Goal: Transaction & Acquisition: Book appointment/travel/reservation

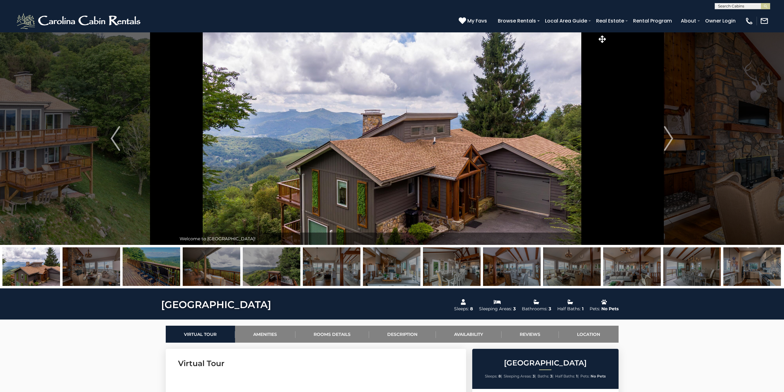
click at [100, 273] on img at bounding box center [92, 266] width 58 height 39
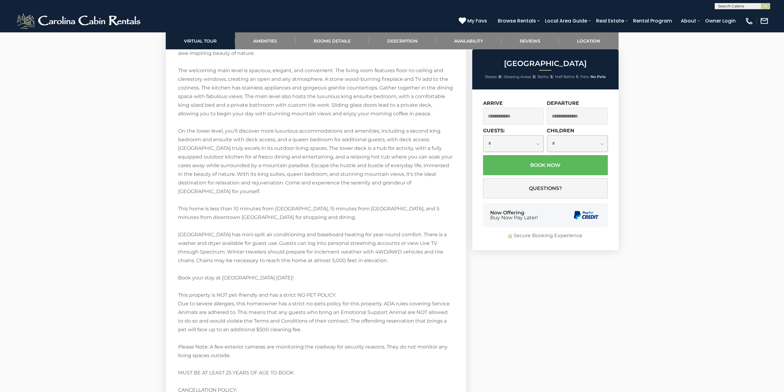
scroll to position [1130, 0]
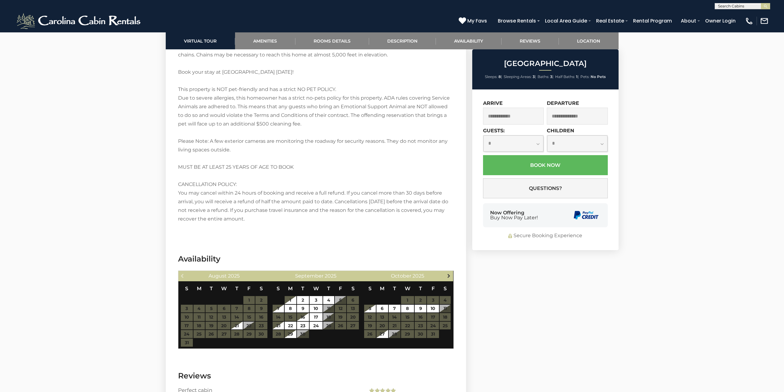
click at [449, 276] on span "Next" at bounding box center [449, 275] width 5 height 5
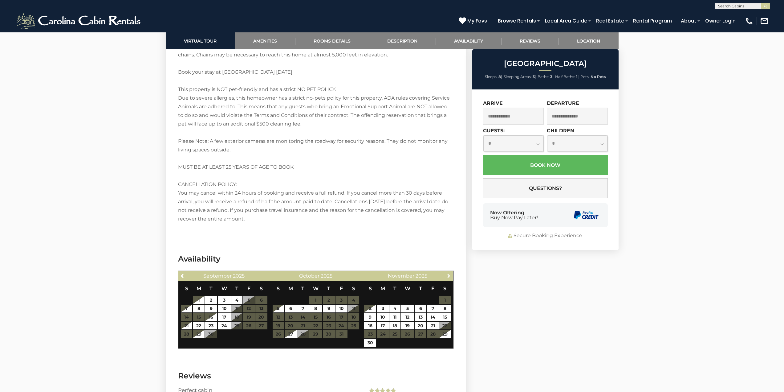
click at [449, 276] on span "Next" at bounding box center [449, 275] width 5 height 5
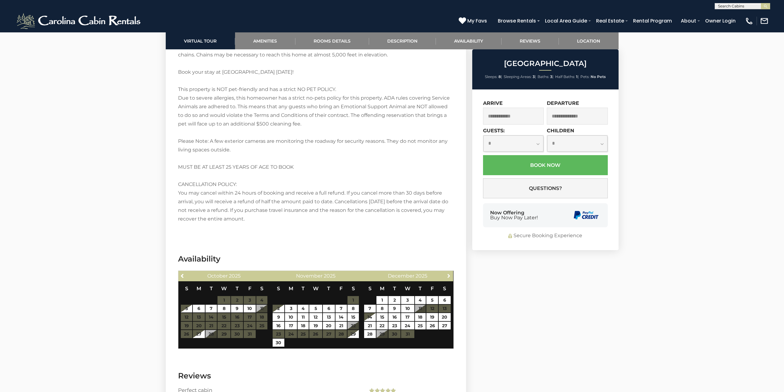
click at [449, 276] on span "Next" at bounding box center [449, 275] width 5 height 5
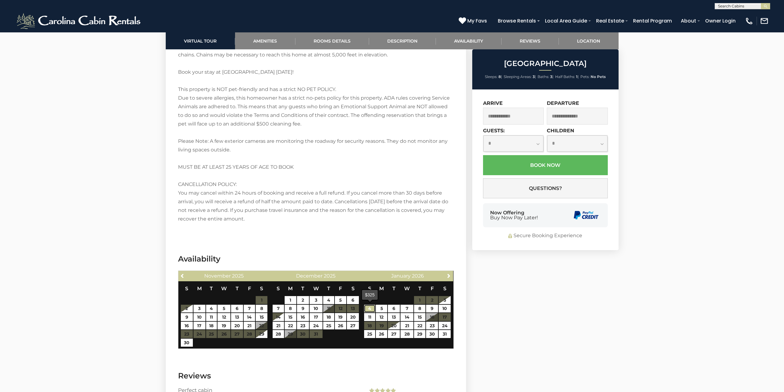
click at [371, 307] on link "4" at bounding box center [369, 308] width 11 height 8
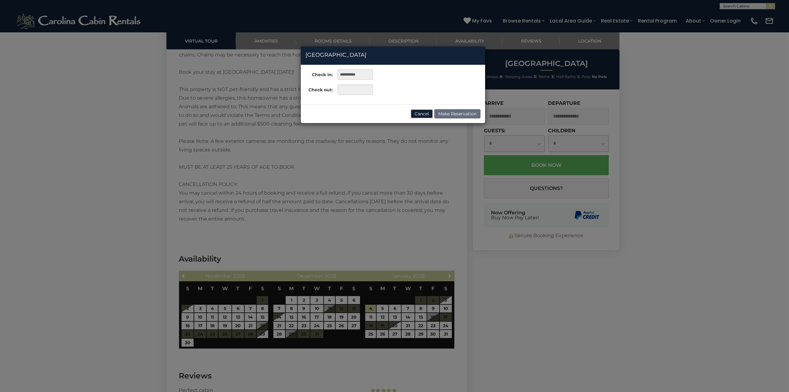
click at [415, 112] on button "Cancel" at bounding box center [422, 113] width 22 height 9
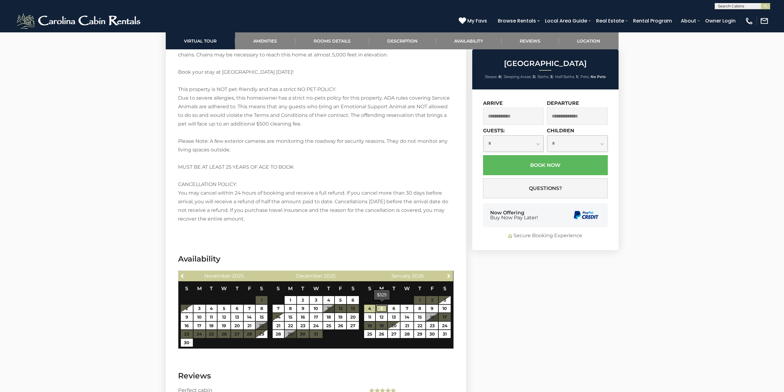
click at [380, 307] on link "5" at bounding box center [381, 308] width 11 height 8
type input "**********"
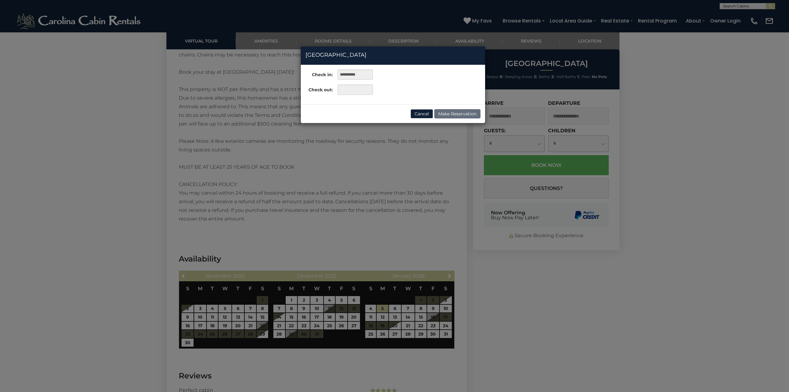
click at [726, 350] on div "**********" at bounding box center [394, 196] width 789 height 392
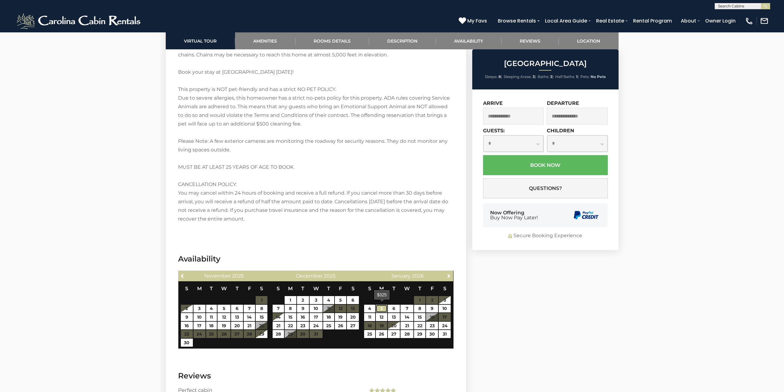
click at [382, 308] on link "5" at bounding box center [381, 308] width 11 height 8
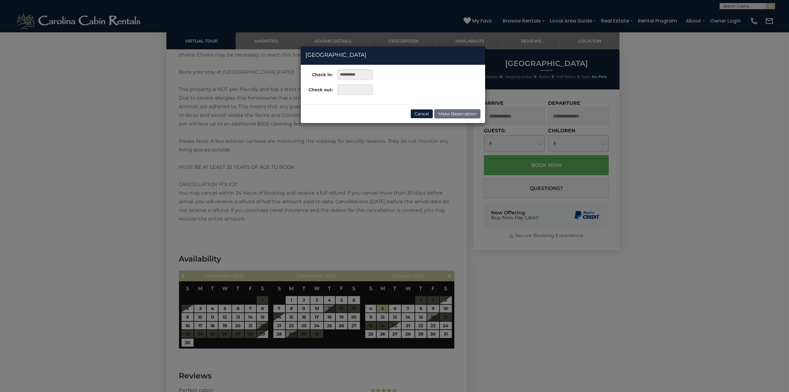
click at [660, 301] on div "**********" at bounding box center [394, 196] width 789 height 392
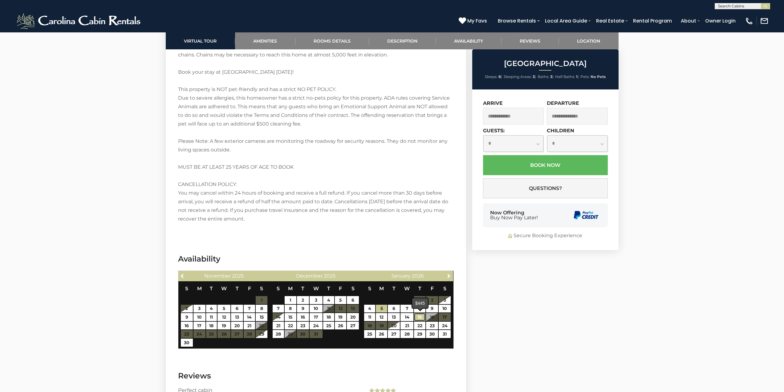
click at [418, 317] on link "15" at bounding box center [419, 317] width 11 height 8
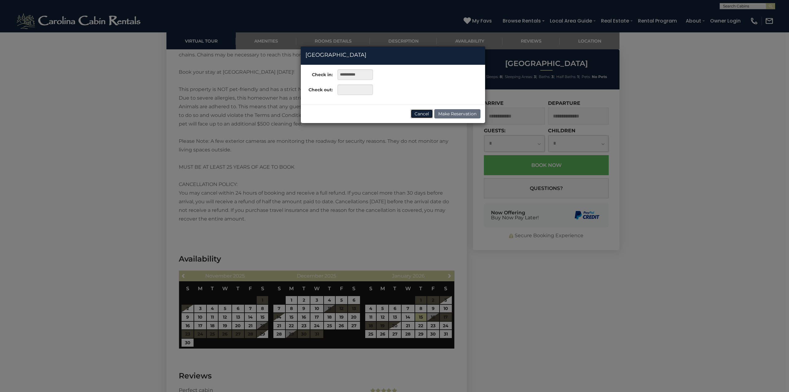
click at [431, 117] on button "Cancel" at bounding box center [422, 113] width 22 height 9
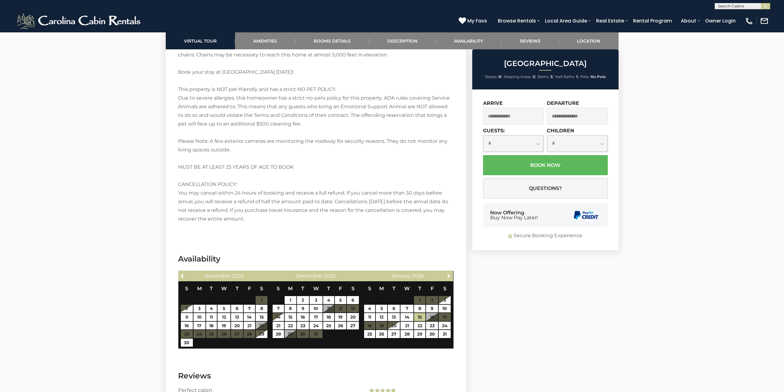
click at [513, 115] on input "text" at bounding box center [513, 116] width 61 height 17
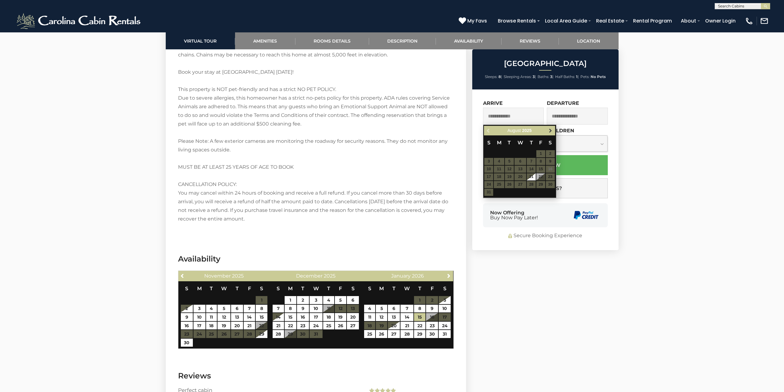
click at [551, 131] on span "Next" at bounding box center [550, 130] width 5 height 5
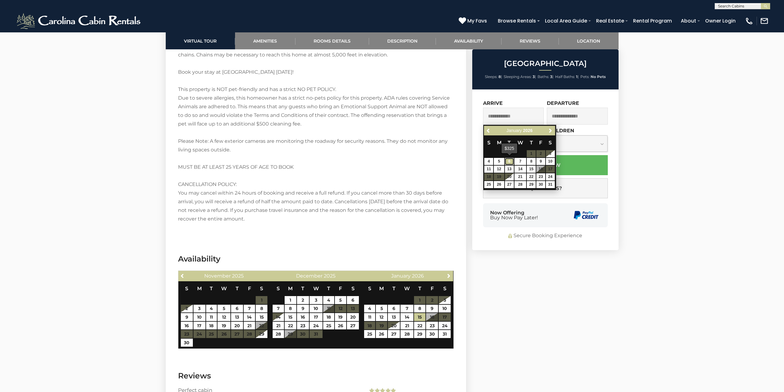
click at [508, 159] on link "6" at bounding box center [509, 161] width 9 height 7
type input "**********"
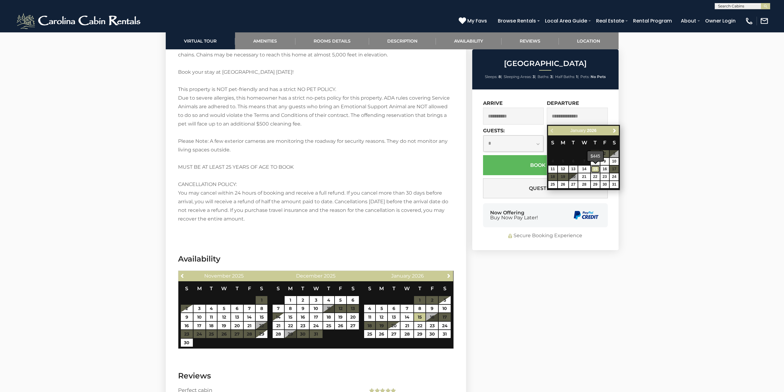
click at [597, 168] on link "15" at bounding box center [595, 168] width 9 height 7
type input "**********"
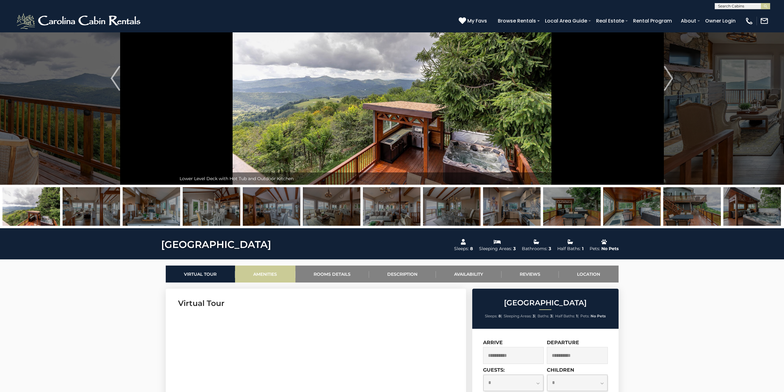
scroll to position [0, 0]
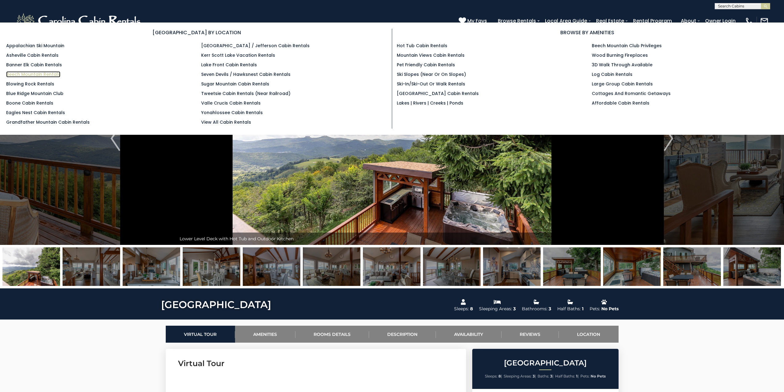
click at [31, 74] on link "Beech Mountain Rentals" at bounding box center [33, 74] width 54 height 6
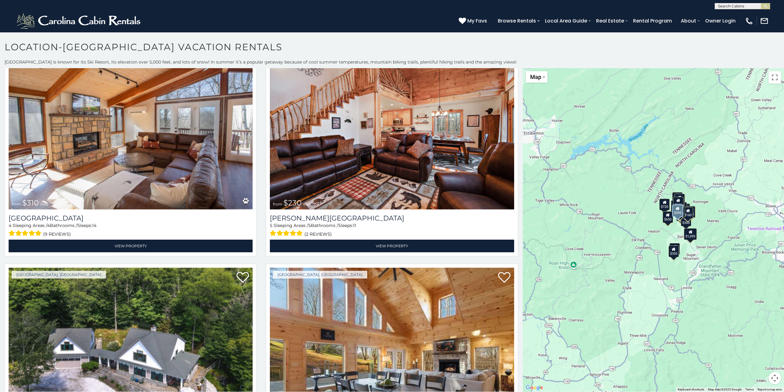
scroll to position [668, 0]
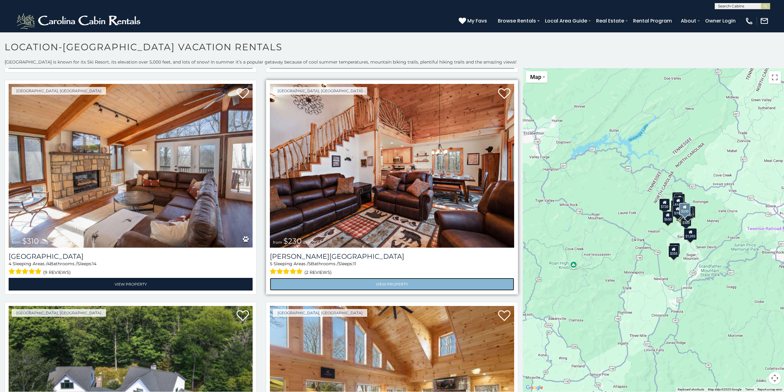
click at [391, 278] on link "View Property" at bounding box center [392, 284] width 244 height 13
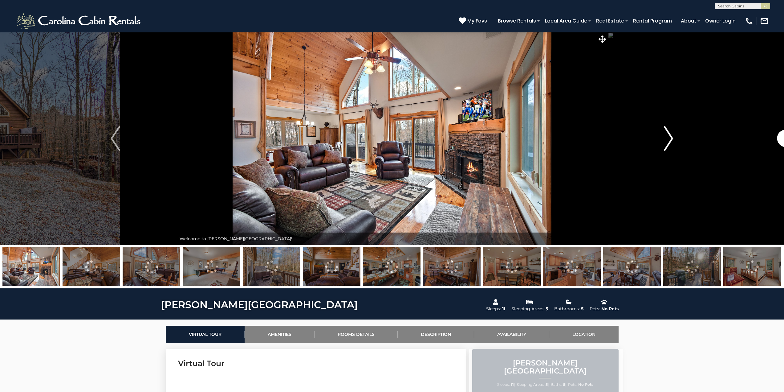
click at [671, 139] on img "Next" at bounding box center [668, 138] width 9 height 25
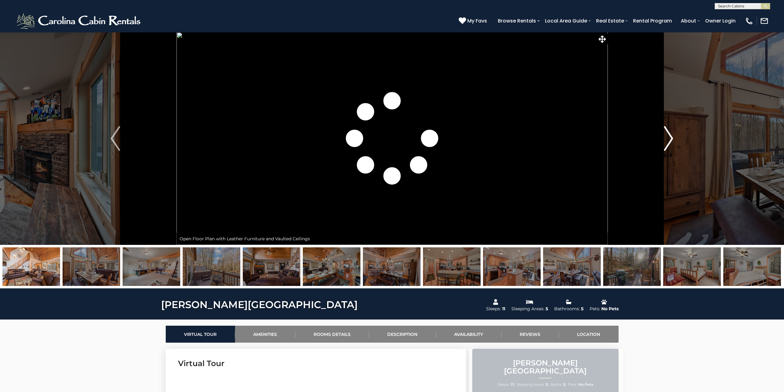
click at [671, 139] on img "Next" at bounding box center [668, 138] width 9 height 25
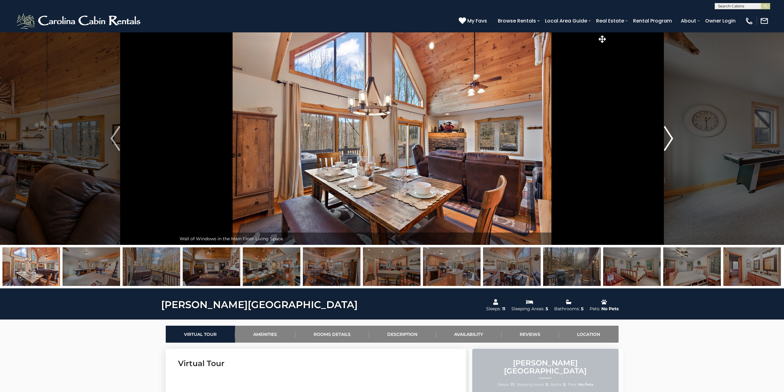
click at [671, 139] on img "Next" at bounding box center [668, 138] width 9 height 25
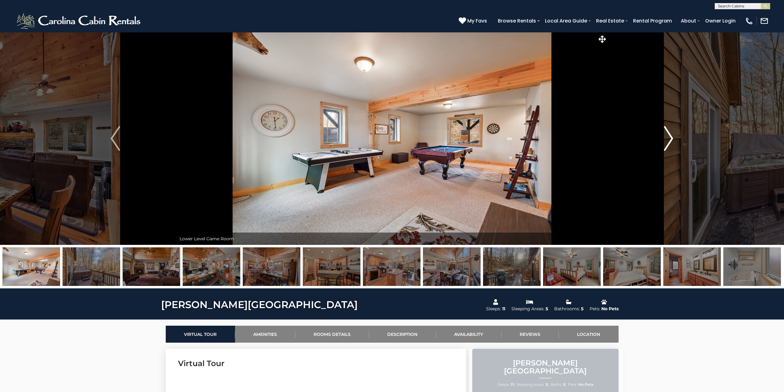
click at [671, 139] on img "Next" at bounding box center [668, 138] width 9 height 25
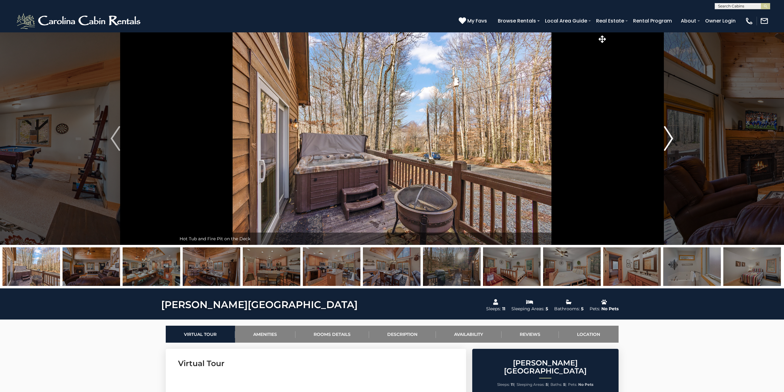
click at [671, 139] on img "Next" at bounding box center [668, 138] width 9 height 25
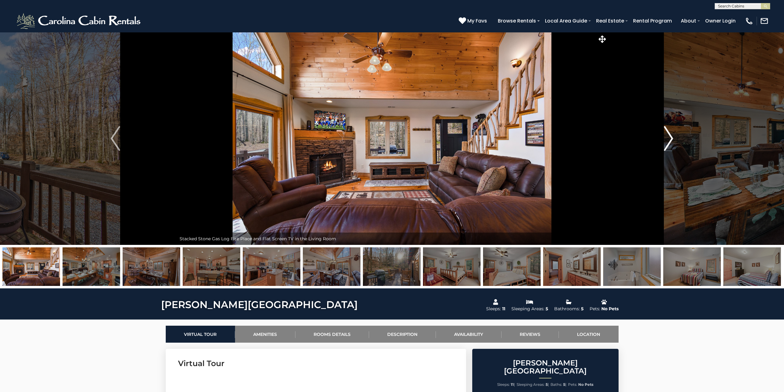
click at [671, 139] on img "Next" at bounding box center [668, 138] width 9 height 25
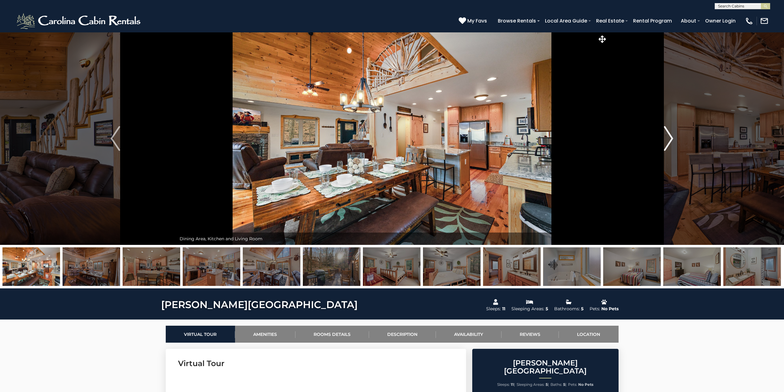
click at [671, 139] on img "Next" at bounding box center [668, 138] width 9 height 25
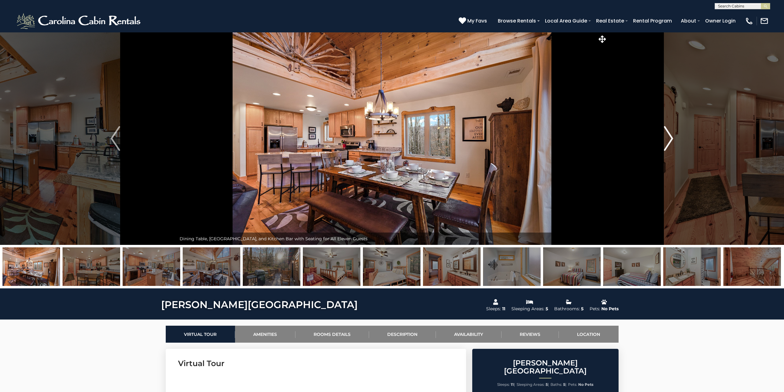
click at [671, 139] on img "Next" at bounding box center [668, 138] width 9 height 25
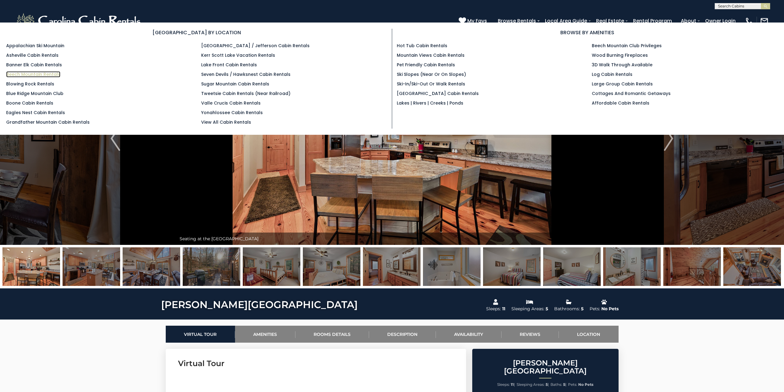
click at [36, 73] on link "Beech Mountain Rentals" at bounding box center [33, 74] width 54 height 6
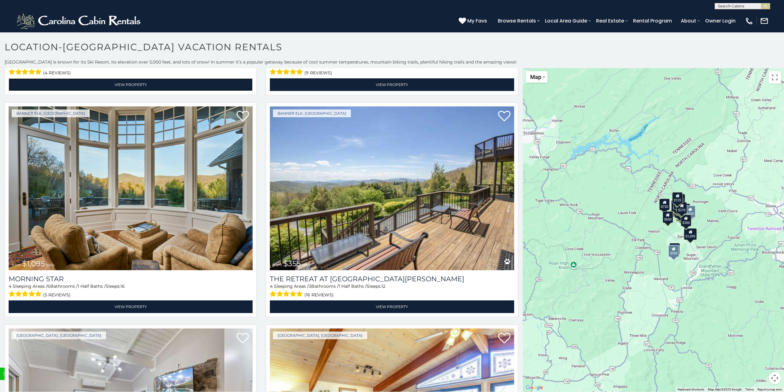
scroll to position [2876, 0]
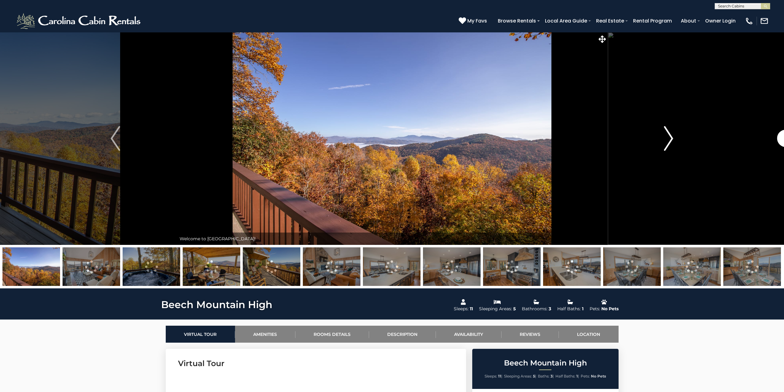
click at [670, 136] on img "Next" at bounding box center [668, 138] width 9 height 25
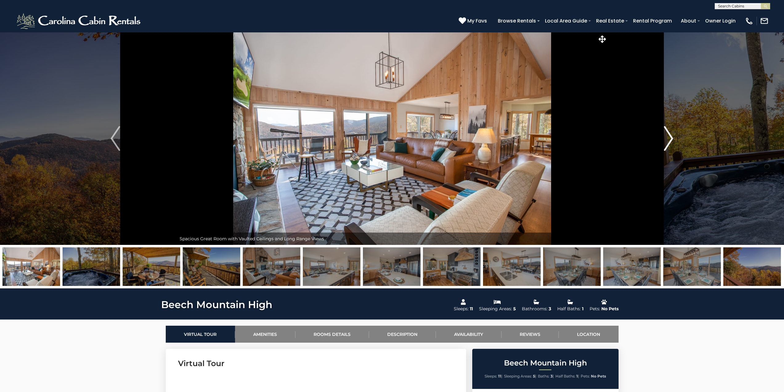
click at [670, 136] on img "Next" at bounding box center [668, 138] width 9 height 25
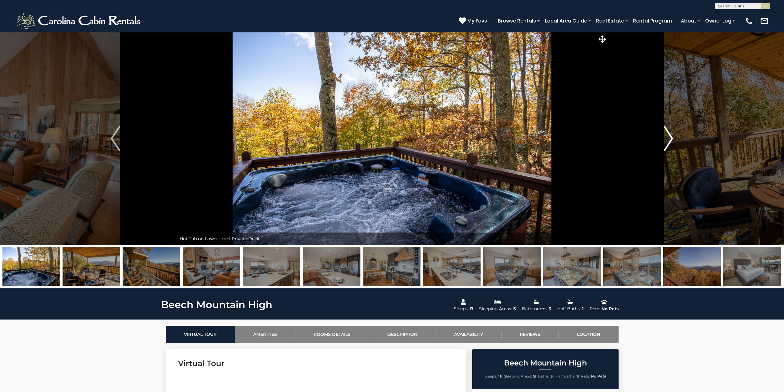
click at [670, 136] on img "Next" at bounding box center [668, 138] width 9 height 25
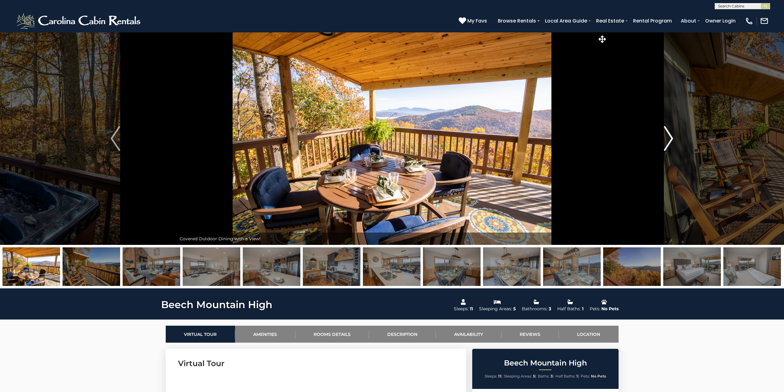
click at [670, 136] on img "Next" at bounding box center [668, 138] width 9 height 25
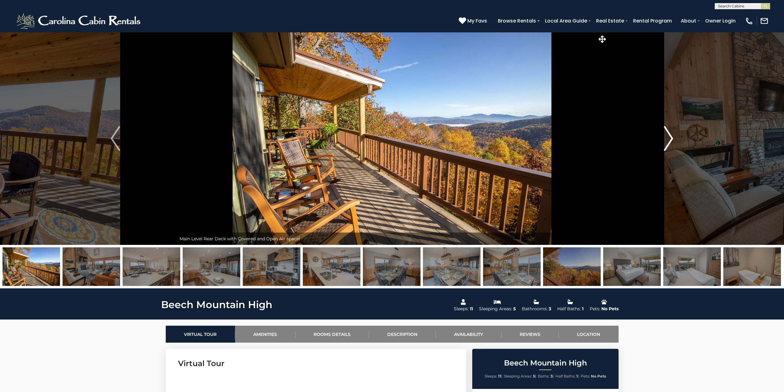
click at [670, 136] on img "Next" at bounding box center [668, 138] width 9 height 25
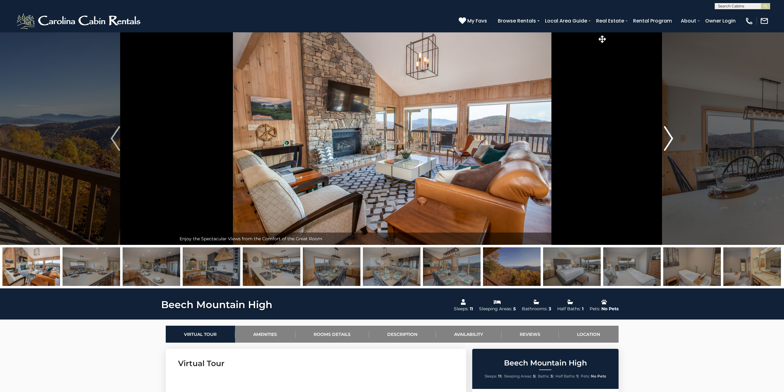
click at [670, 136] on img "Next" at bounding box center [668, 138] width 9 height 25
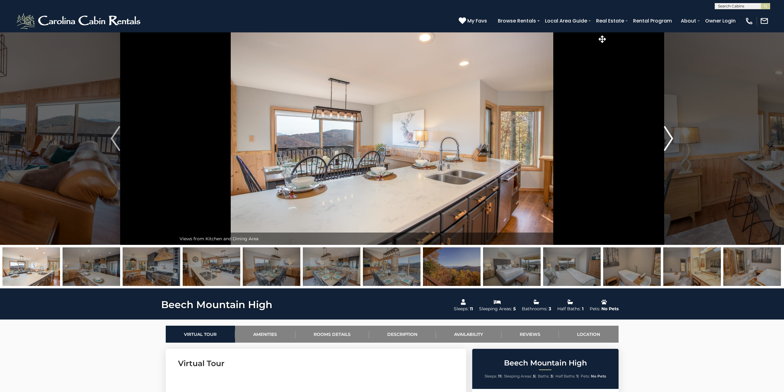
click at [670, 136] on img "Next" at bounding box center [668, 138] width 9 height 25
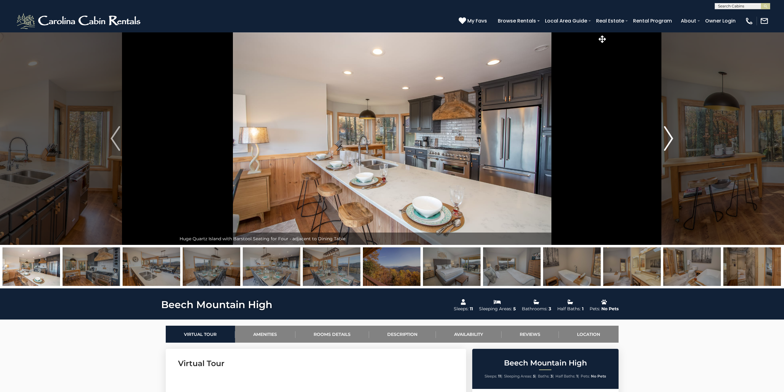
click at [670, 136] on img "Next" at bounding box center [668, 138] width 9 height 25
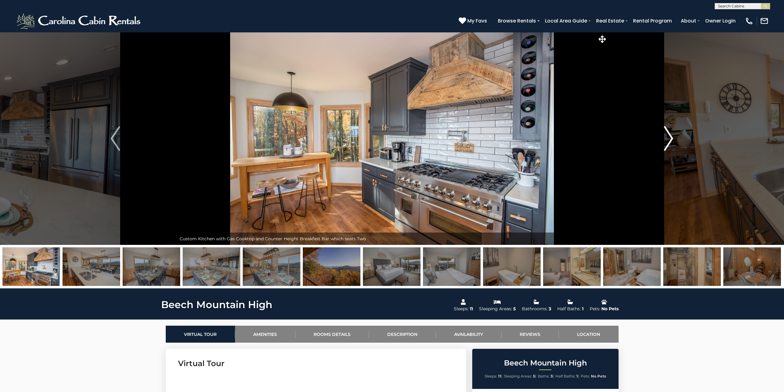
click at [670, 136] on img "Next" at bounding box center [668, 138] width 9 height 25
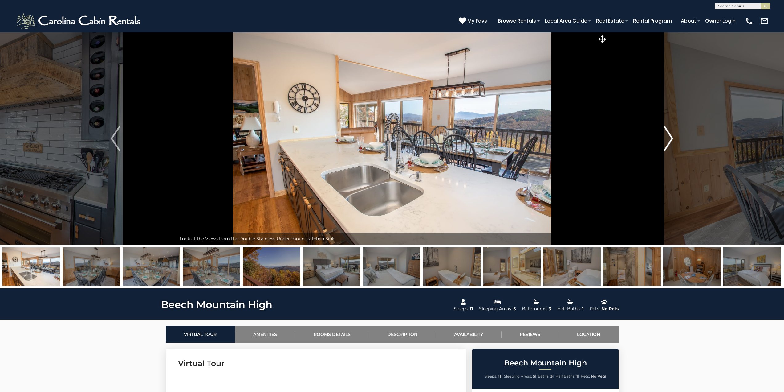
click at [670, 136] on img "Next" at bounding box center [668, 138] width 9 height 25
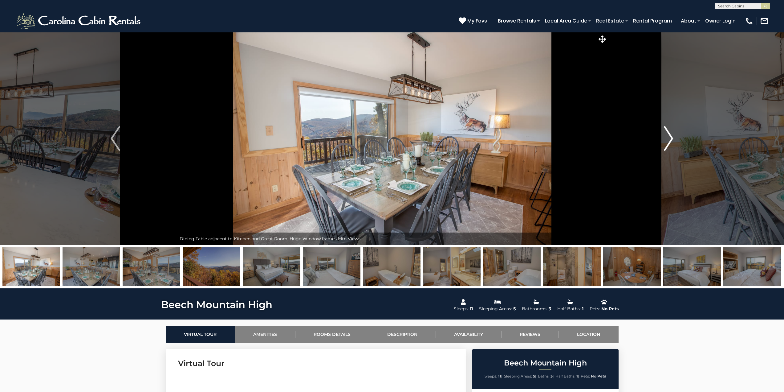
click at [670, 136] on img "Next" at bounding box center [668, 138] width 9 height 25
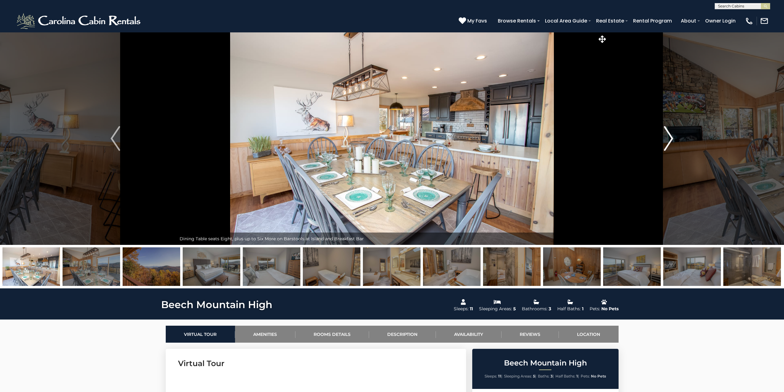
click at [670, 136] on img "Next" at bounding box center [668, 138] width 9 height 25
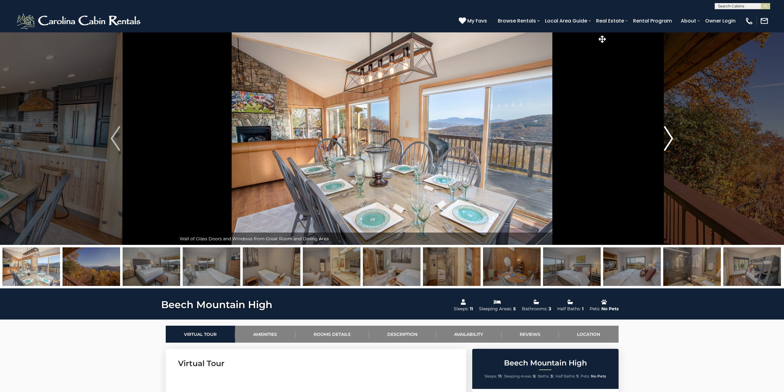
click at [670, 136] on img "Next" at bounding box center [668, 138] width 9 height 25
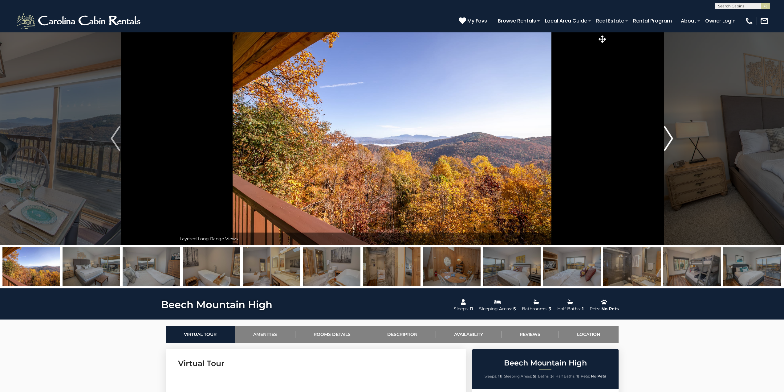
click at [670, 136] on img "Next" at bounding box center [668, 138] width 9 height 25
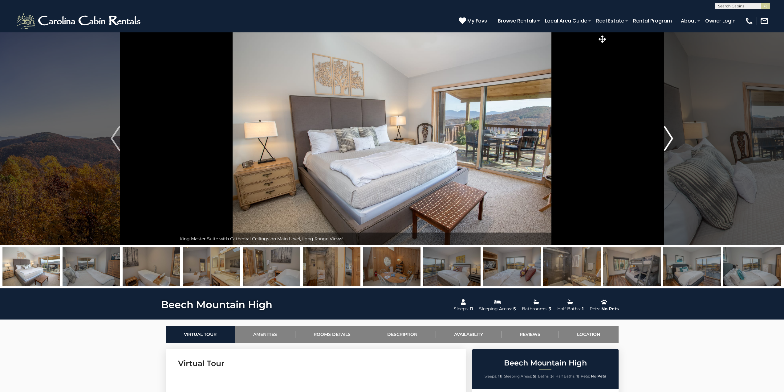
click at [670, 136] on img "Next" at bounding box center [668, 138] width 9 height 25
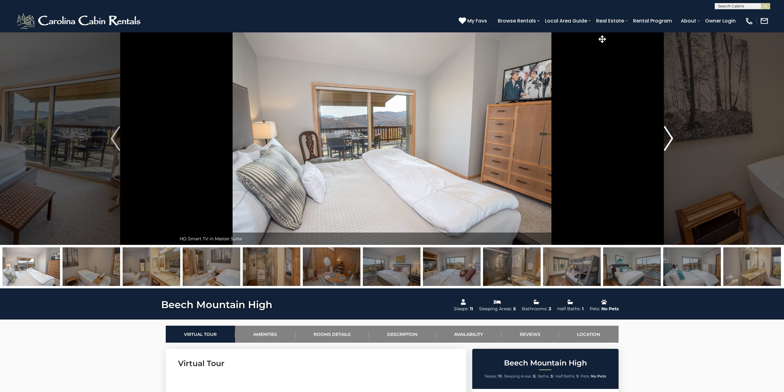
click at [670, 136] on img "Next" at bounding box center [668, 138] width 9 height 25
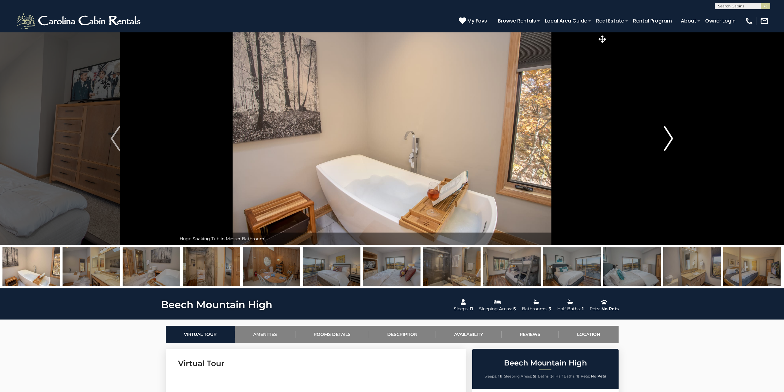
click at [670, 136] on img "Next" at bounding box center [668, 138] width 9 height 25
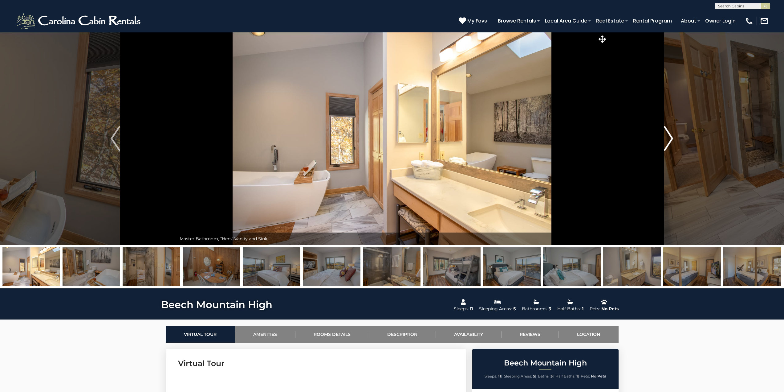
click at [670, 136] on img "Next" at bounding box center [668, 138] width 9 height 25
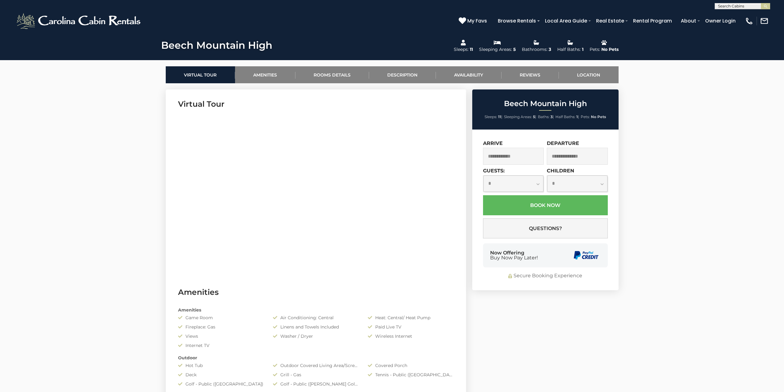
scroll to position [257, 0]
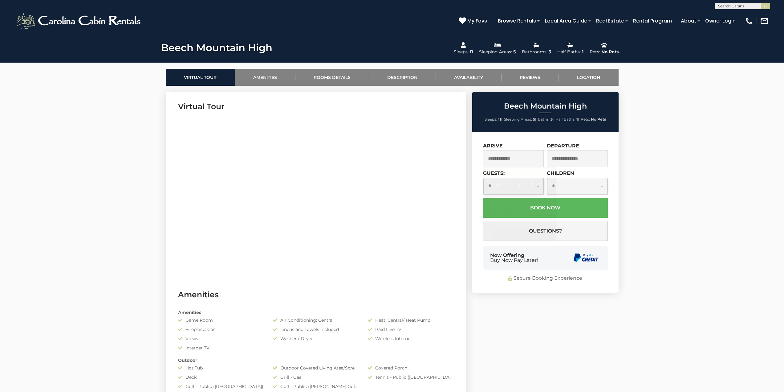
click at [506, 157] on input "text" at bounding box center [513, 158] width 61 height 17
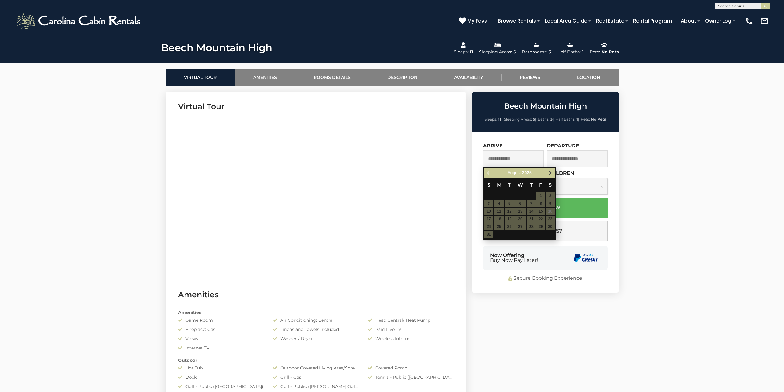
click at [553, 173] on span "Next" at bounding box center [550, 172] width 5 height 5
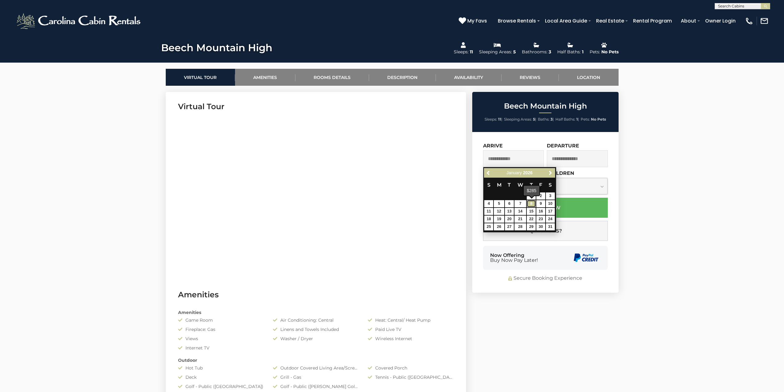
click at [532, 204] on link "8" at bounding box center [531, 203] width 9 height 7
type input "**********"
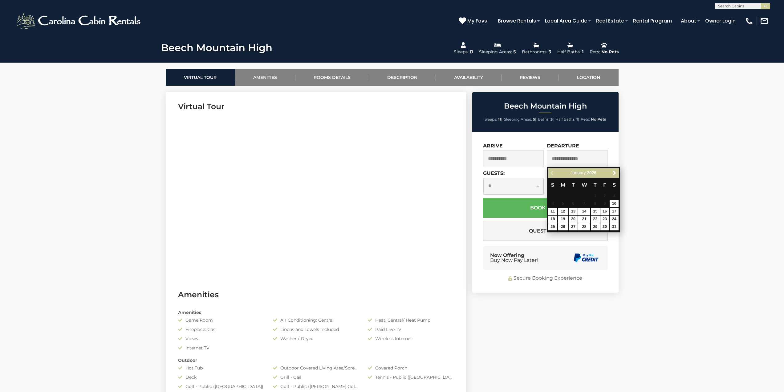
click at [505, 185] on select "**********" at bounding box center [514, 186] width 60 height 16
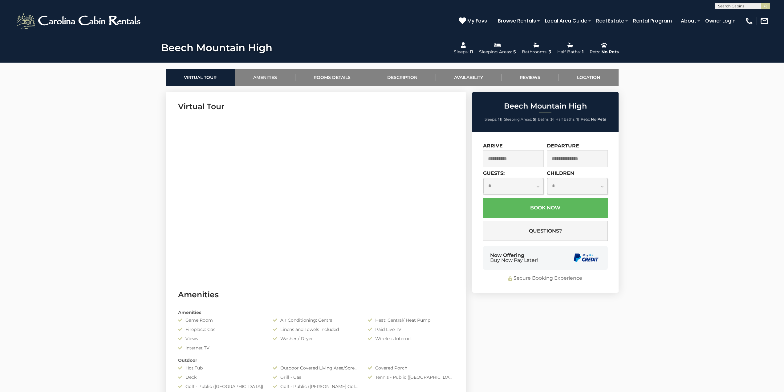
select select "*"
click at [484, 178] on select "**********" at bounding box center [514, 186] width 60 height 16
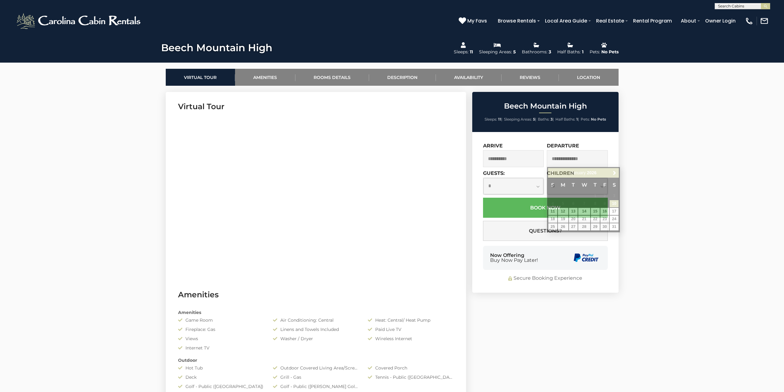
click at [587, 154] on input "text" at bounding box center [577, 158] width 61 height 17
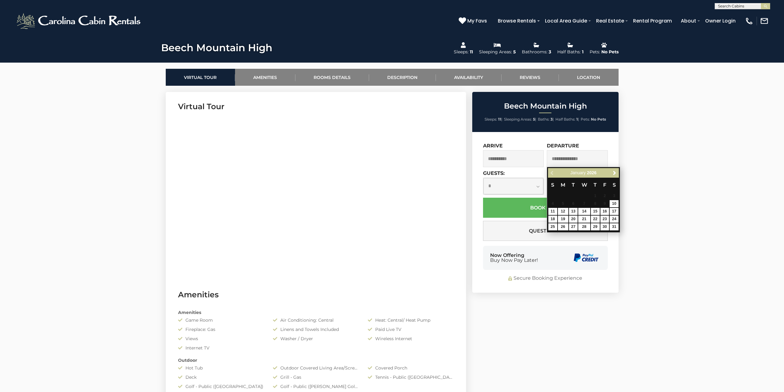
click at [554, 173] on div "Previous Next January 2026" at bounding box center [583, 173] width 71 height 10
click at [522, 154] on input "**********" at bounding box center [513, 158] width 61 height 17
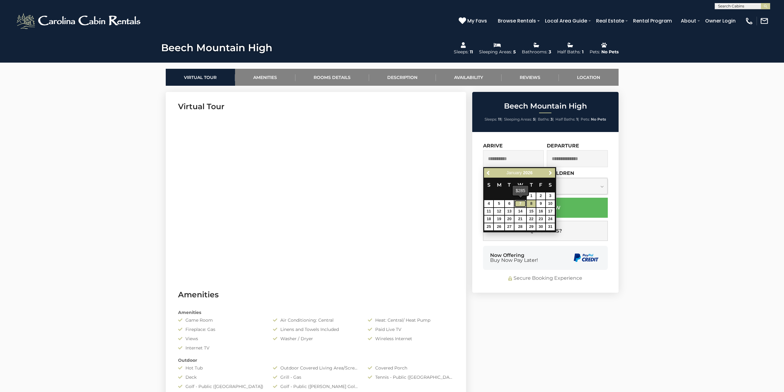
click at [521, 203] on link "7" at bounding box center [521, 203] width 12 height 7
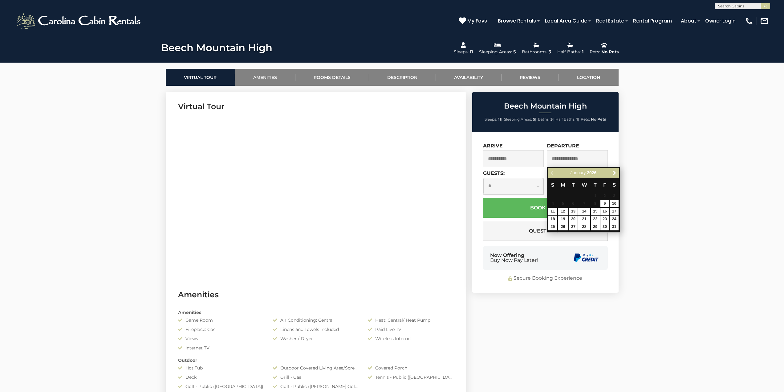
click at [562, 156] on input "text" at bounding box center [577, 158] width 61 height 17
click at [525, 159] on input "**********" at bounding box center [513, 158] width 61 height 17
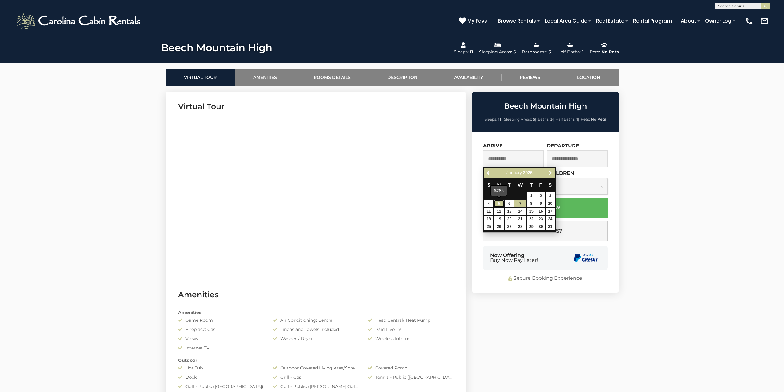
click at [500, 204] on link "5" at bounding box center [499, 203] width 10 height 7
type input "**********"
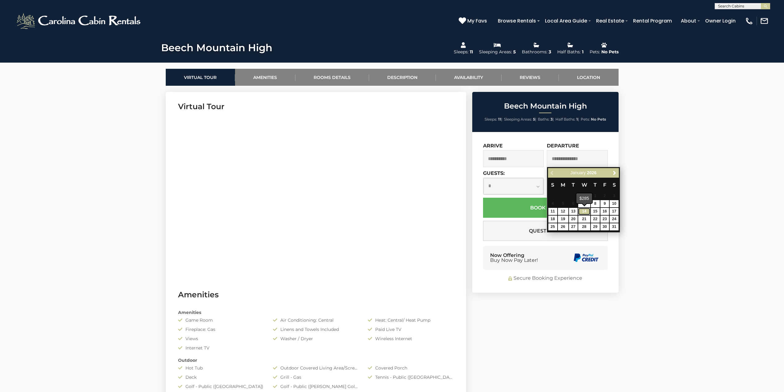
click at [588, 211] on link "14" at bounding box center [584, 211] width 12 height 7
type input "**********"
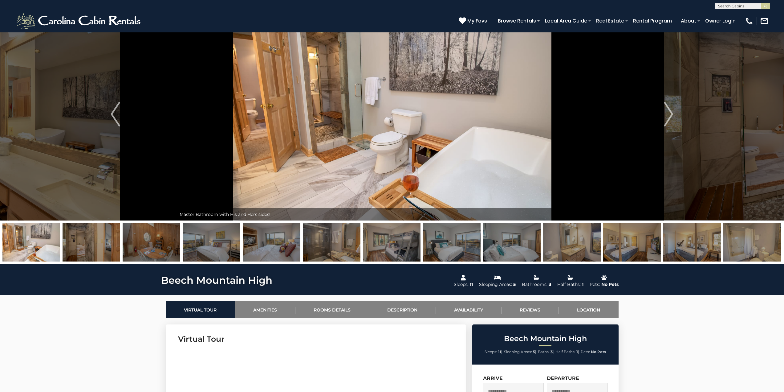
scroll to position [0, 0]
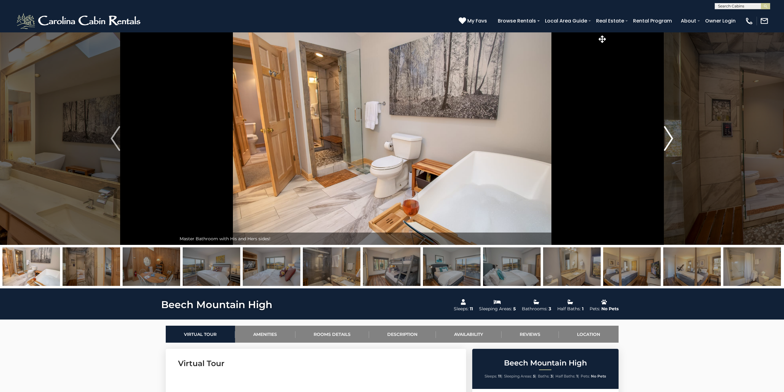
click at [671, 137] on img "Next" at bounding box center [668, 138] width 9 height 25
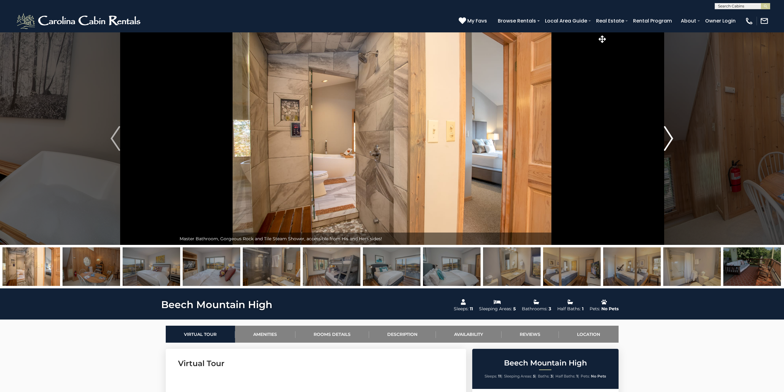
click at [671, 137] on img "Next" at bounding box center [668, 138] width 9 height 25
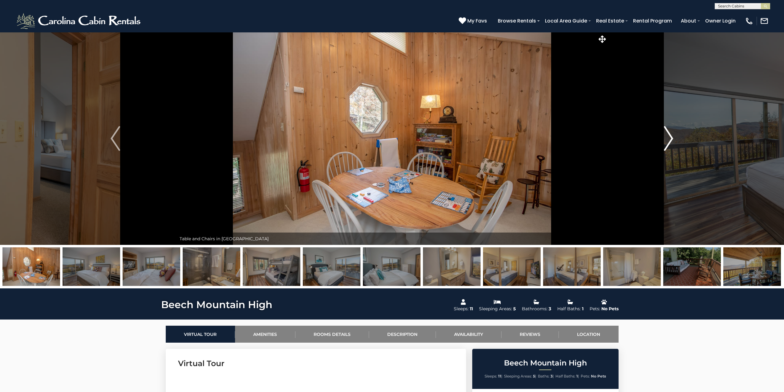
click at [671, 137] on img "Next" at bounding box center [668, 138] width 9 height 25
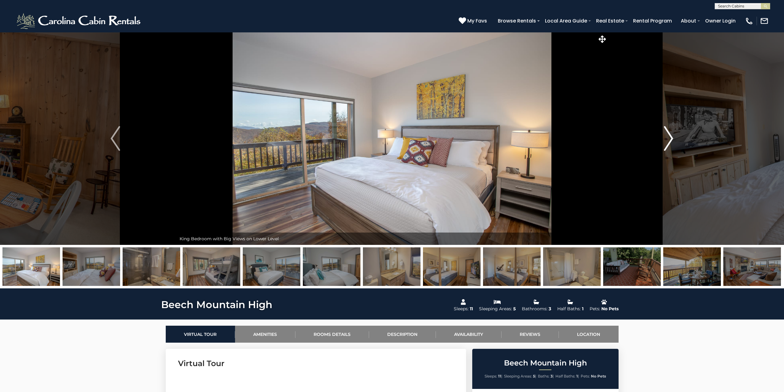
click at [671, 137] on img "Next" at bounding box center [668, 138] width 9 height 25
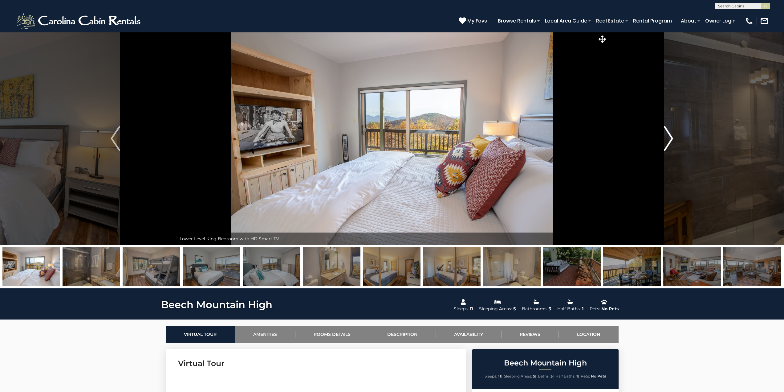
click at [671, 137] on img "Next" at bounding box center [668, 138] width 9 height 25
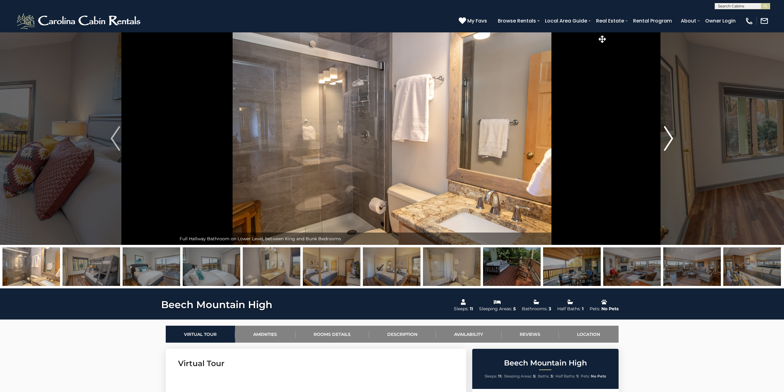
click at [671, 137] on img "Next" at bounding box center [668, 138] width 9 height 25
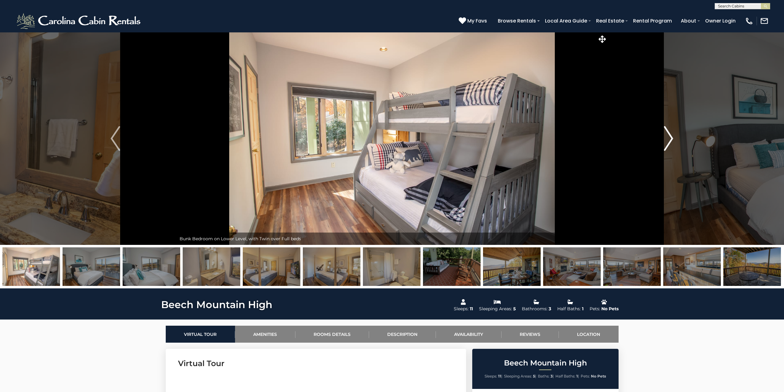
click at [671, 137] on img "Next" at bounding box center [668, 138] width 9 height 25
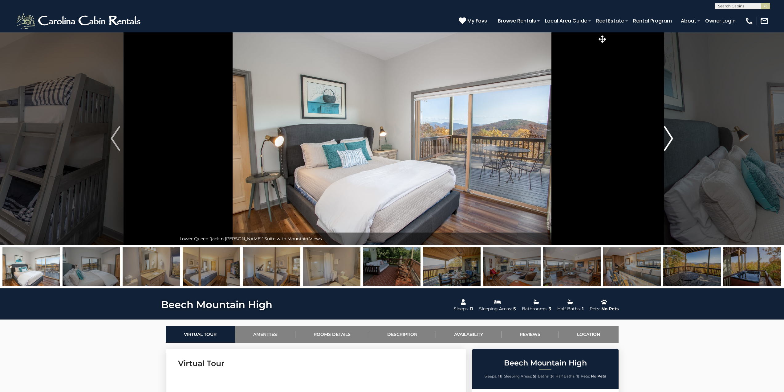
click at [671, 137] on img "Next" at bounding box center [668, 138] width 9 height 25
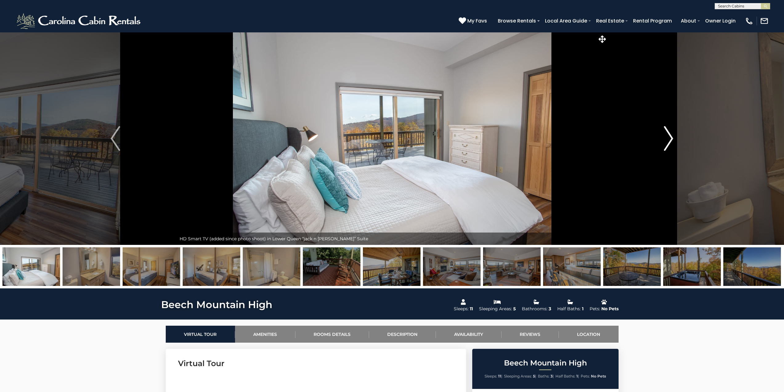
click at [671, 137] on img "Next" at bounding box center [668, 138] width 9 height 25
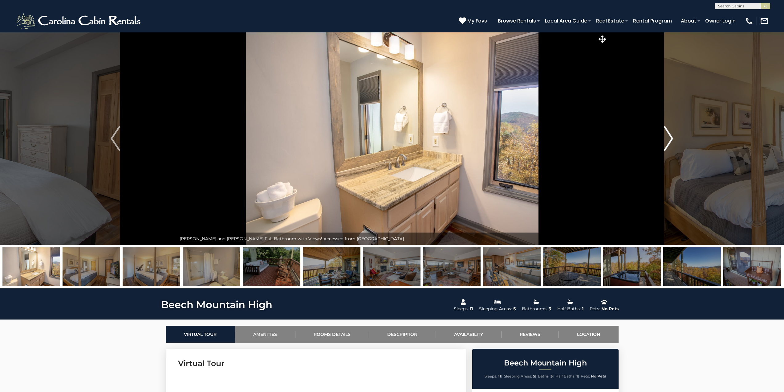
click at [671, 137] on img "Next" at bounding box center [668, 138] width 9 height 25
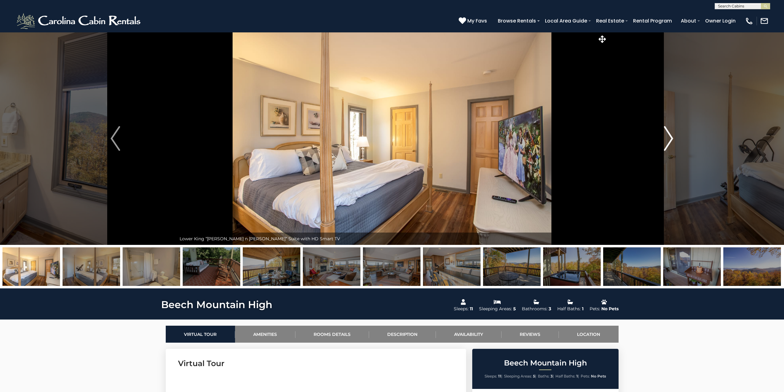
click at [671, 137] on img "Next" at bounding box center [668, 138] width 9 height 25
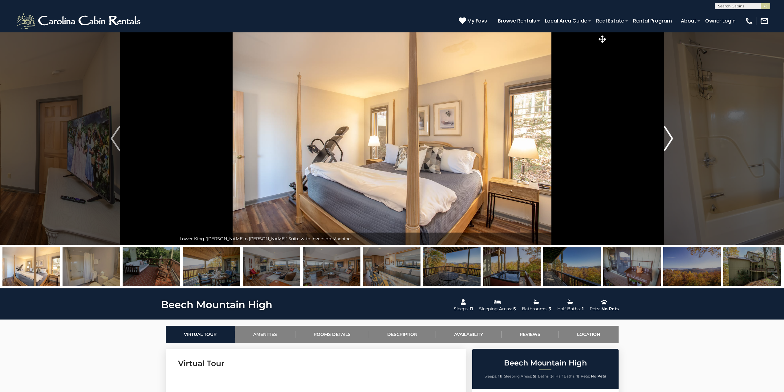
click at [671, 137] on img "Next" at bounding box center [668, 138] width 9 height 25
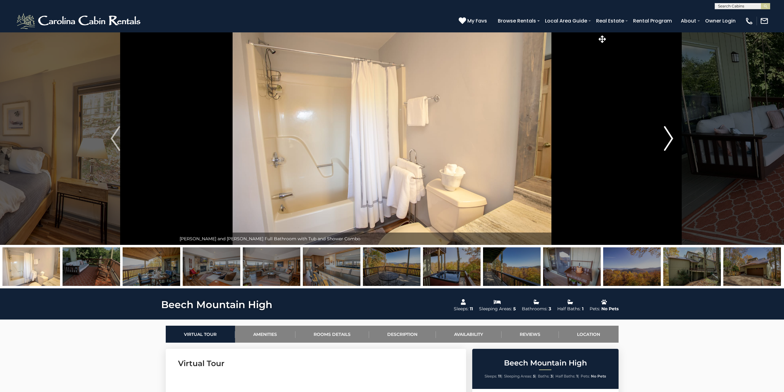
click at [671, 137] on img "Next" at bounding box center [668, 138] width 9 height 25
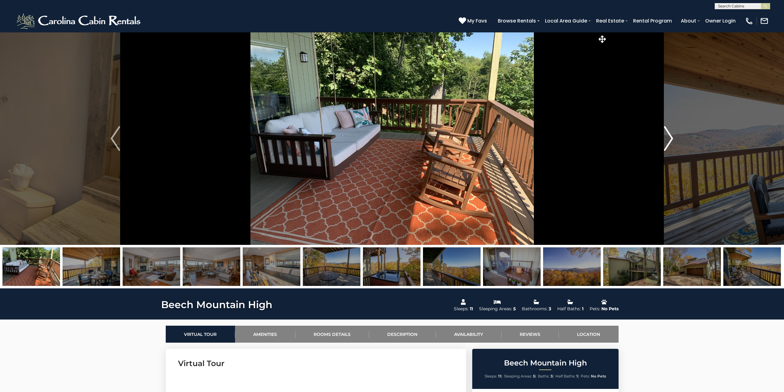
click at [671, 137] on img "Next" at bounding box center [668, 138] width 9 height 25
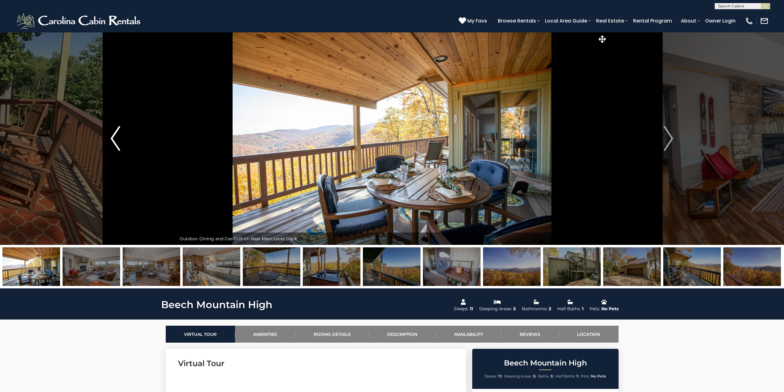
click at [120, 145] on button "Previous" at bounding box center [115, 138] width 122 height 213
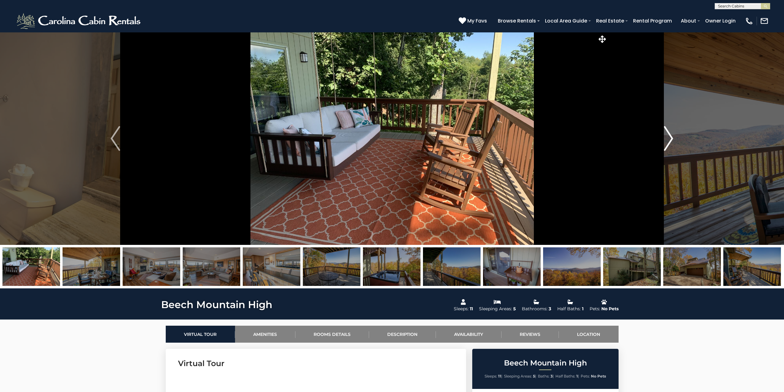
click at [672, 137] on img "Next" at bounding box center [668, 138] width 9 height 25
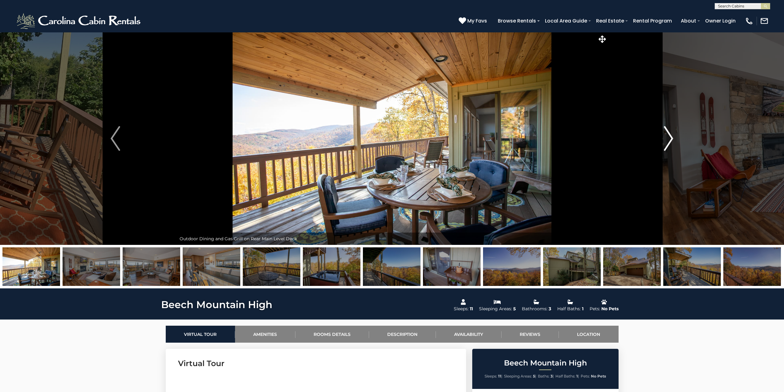
click at [672, 137] on img "Next" at bounding box center [668, 138] width 9 height 25
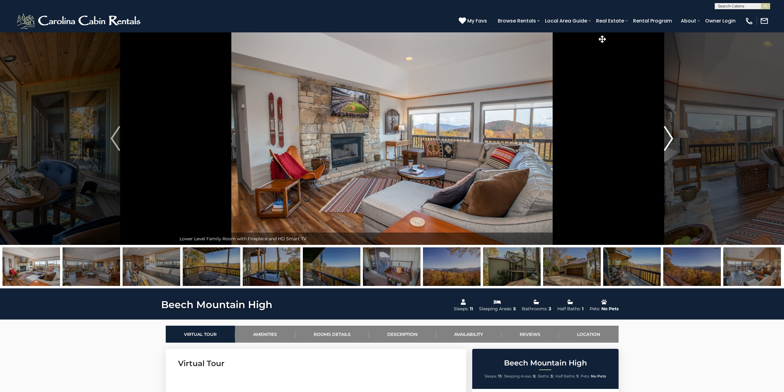
click at [672, 137] on img "Next" at bounding box center [668, 138] width 9 height 25
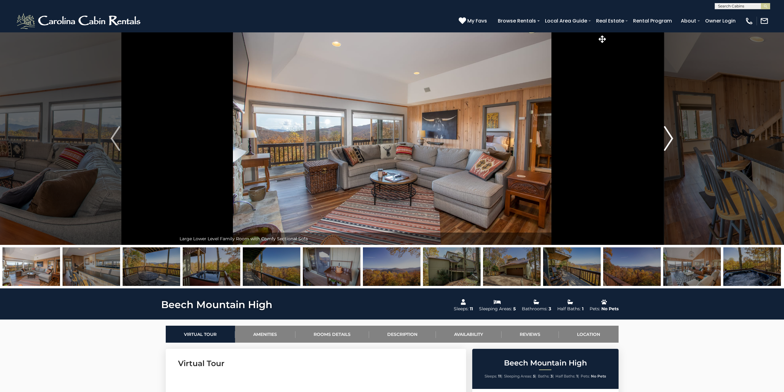
click at [672, 137] on img "Next" at bounding box center [668, 138] width 9 height 25
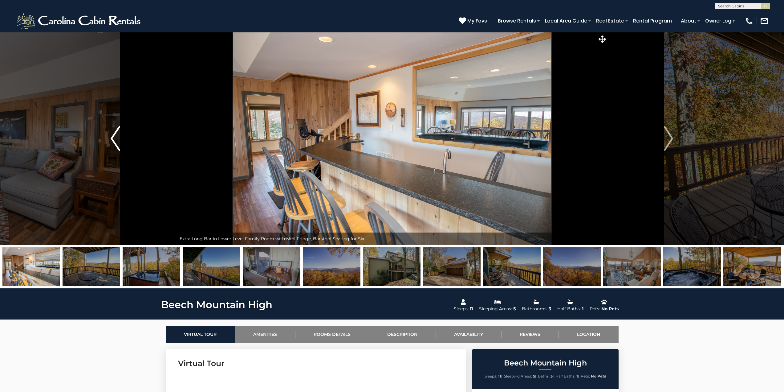
click at [117, 145] on img "Previous" at bounding box center [115, 138] width 9 height 25
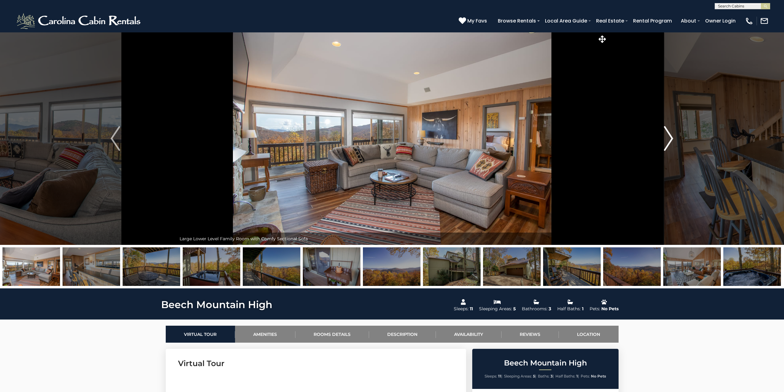
click at [669, 139] on img "Next" at bounding box center [668, 138] width 9 height 25
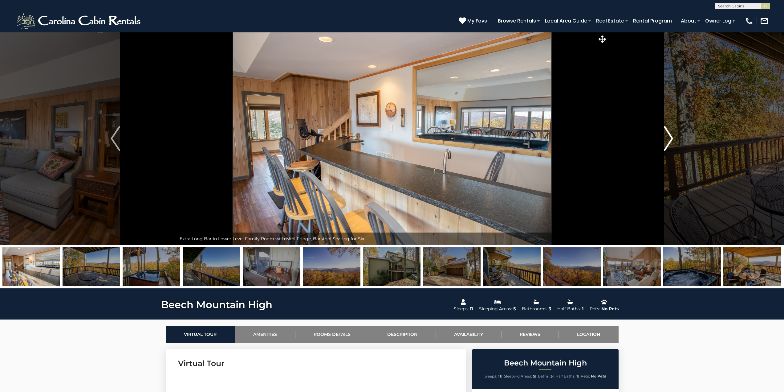
click at [669, 139] on img "Next" at bounding box center [668, 138] width 9 height 25
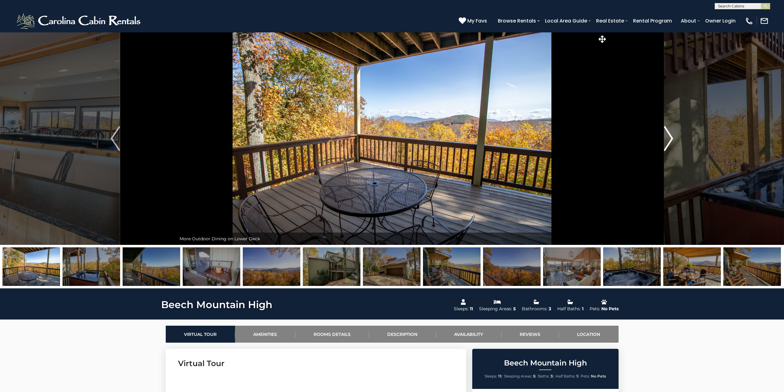
click at [669, 139] on img "Next" at bounding box center [668, 138] width 9 height 25
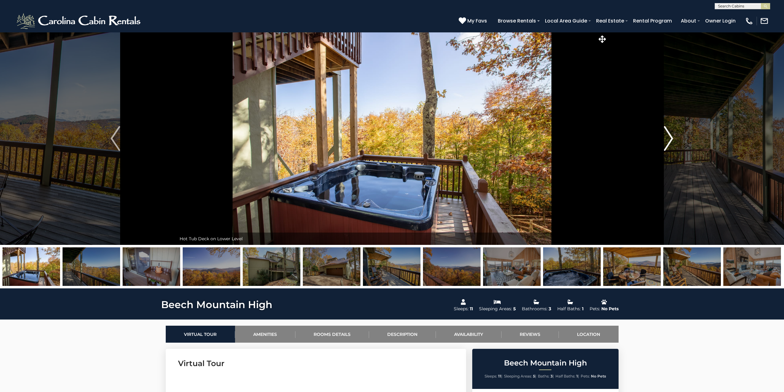
click at [669, 139] on img "Next" at bounding box center [668, 138] width 9 height 25
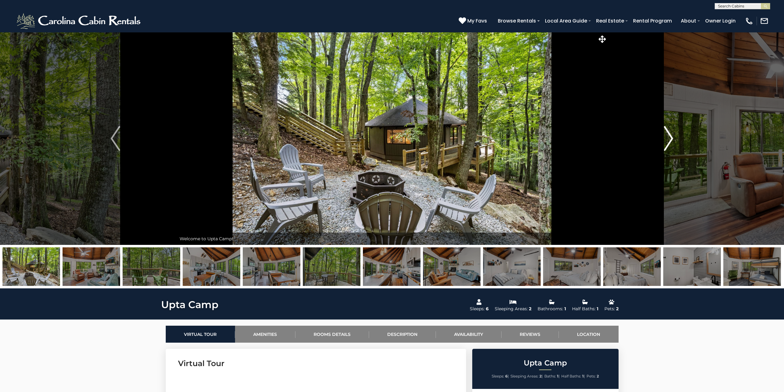
click at [669, 140] on img "Next" at bounding box center [668, 138] width 9 height 25
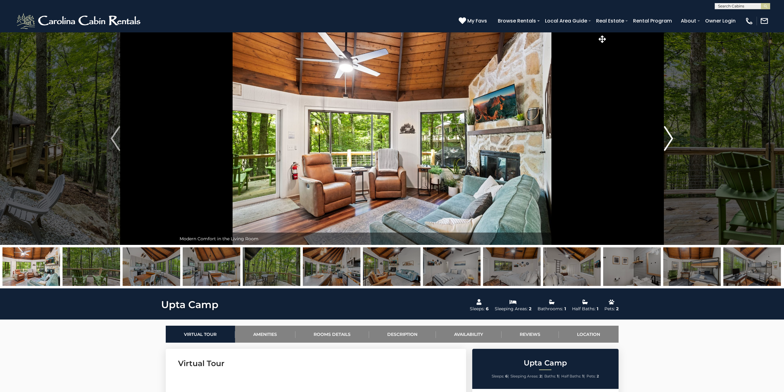
click at [669, 140] on img "Next" at bounding box center [668, 138] width 9 height 25
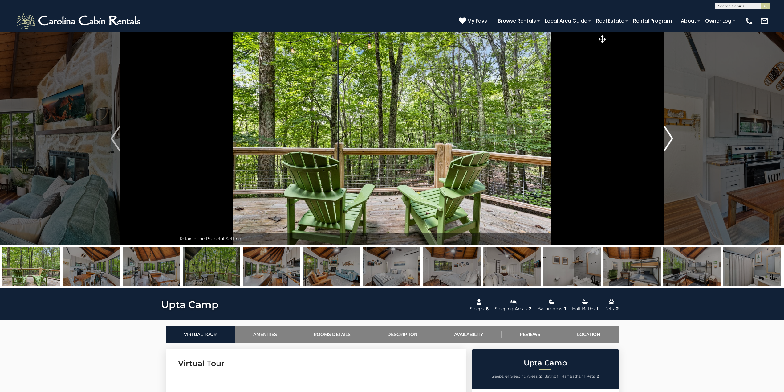
click at [669, 140] on img "Next" at bounding box center [668, 138] width 9 height 25
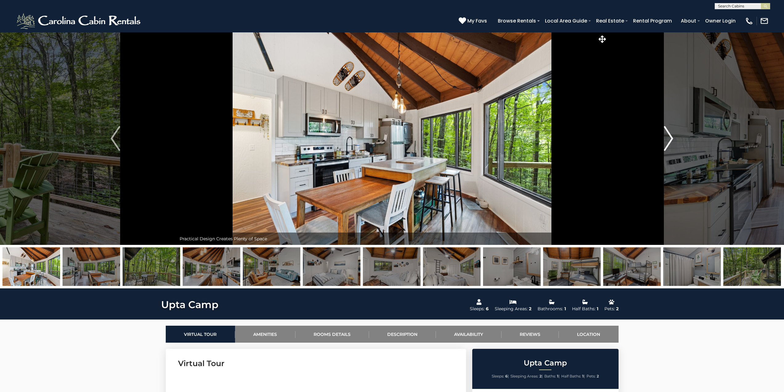
click at [669, 140] on img "Next" at bounding box center [668, 138] width 9 height 25
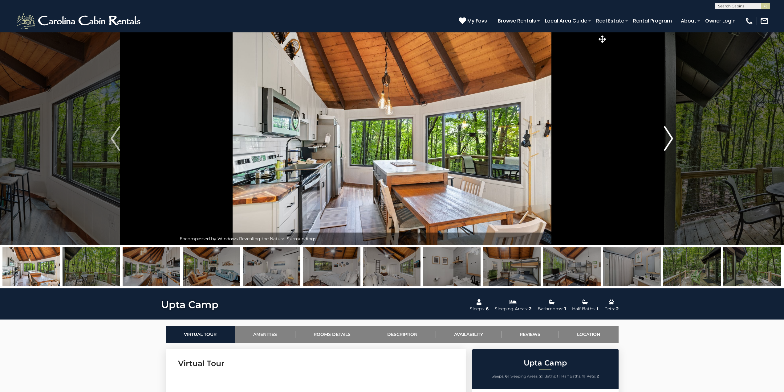
click at [669, 140] on img "Next" at bounding box center [668, 138] width 9 height 25
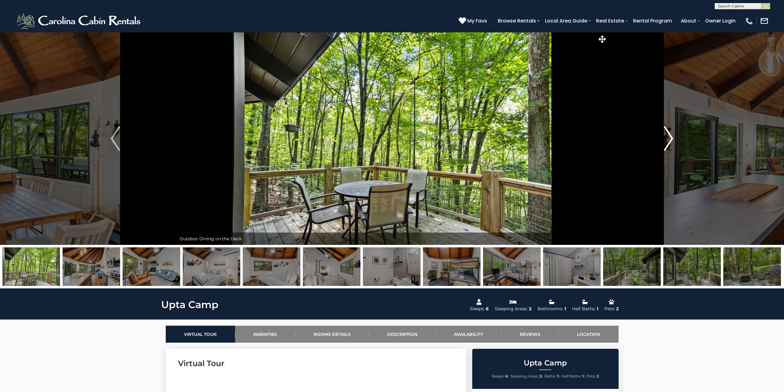
click at [669, 140] on img "Next" at bounding box center [668, 138] width 9 height 25
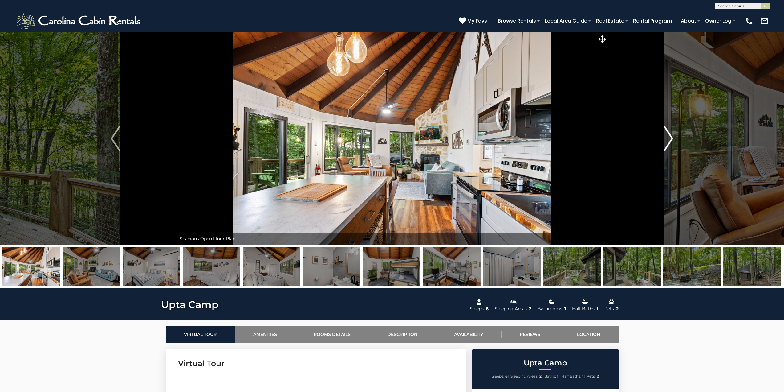
click at [669, 140] on img "Next" at bounding box center [668, 138] width 9 height 25
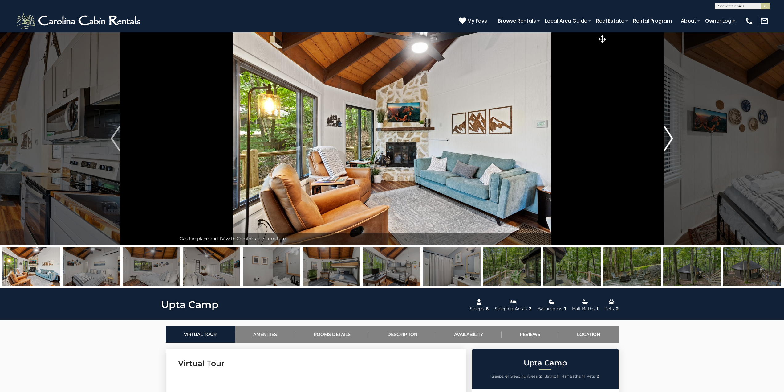
click at [669, 140] on img "Next" at bounding box center [668, 138] width 9 height 25
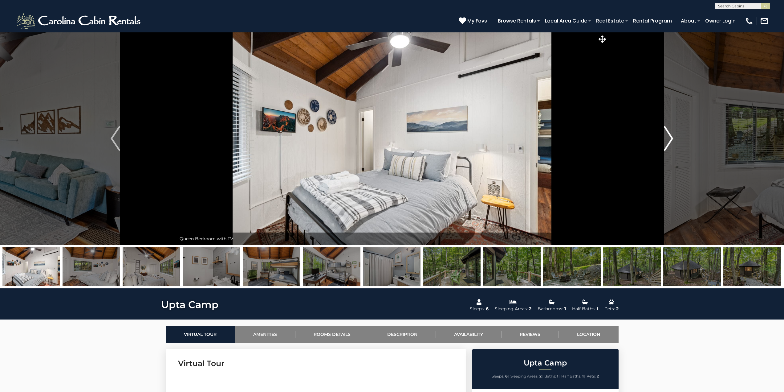
click at [669, 140] on img "Next" at bounding box center [668, 138] width 9 height 25
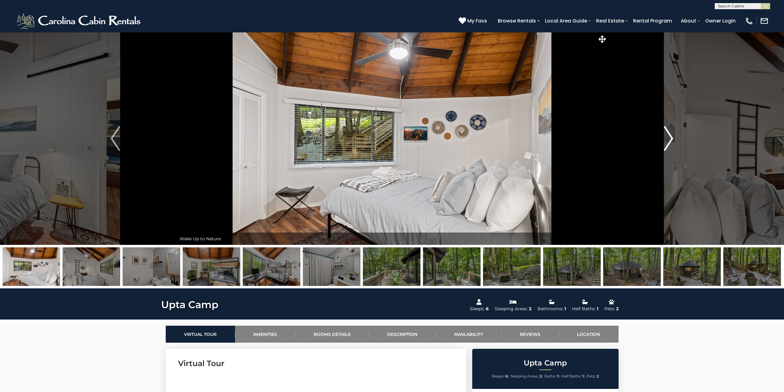
click at [669, 140] on img "Next" at bounding box center [668, 138] width 9 height 25
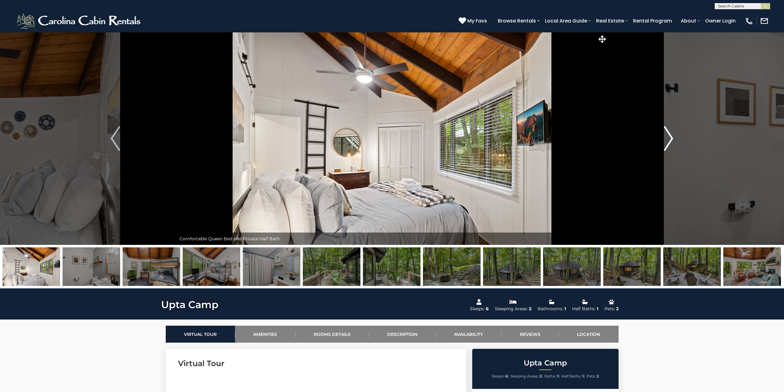
click at [669, 140] on img "Next" at bounding box center [668, 138] width 9 height 25
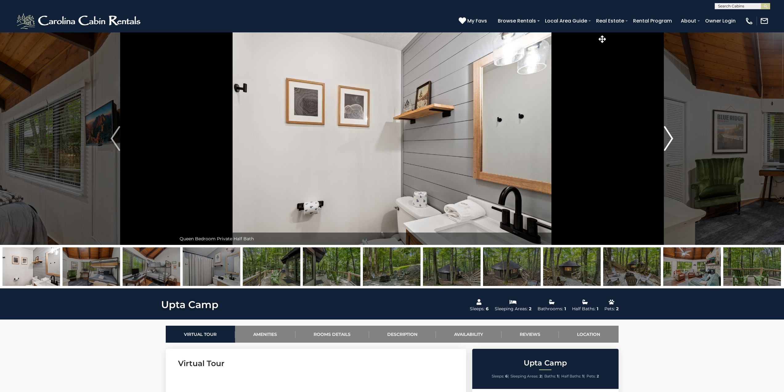
click at [669, 140] on img "Next" at bounding box center [668, 138] width 9 height 25
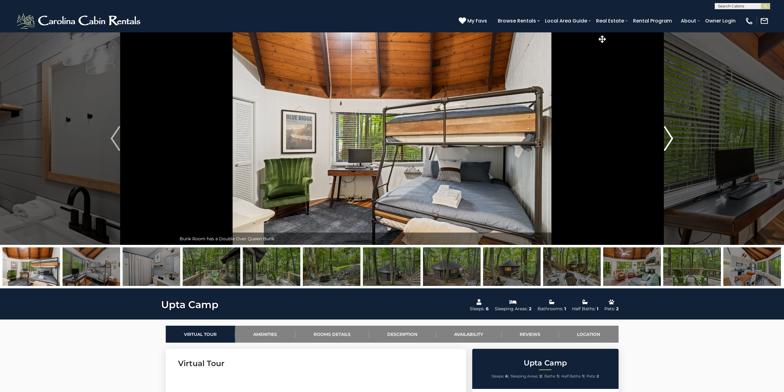
click at [669, 140] on img "Next" at bounding box center [668, 138] width 9 height 25
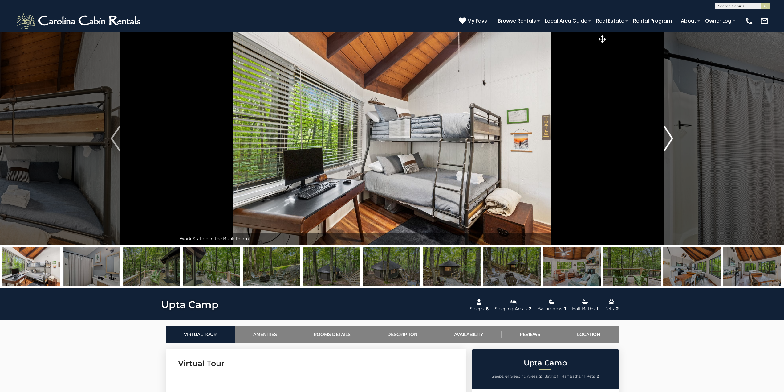
click at [669, 140] on img "Next" at bounding box center [668, 138] width 9 height 25
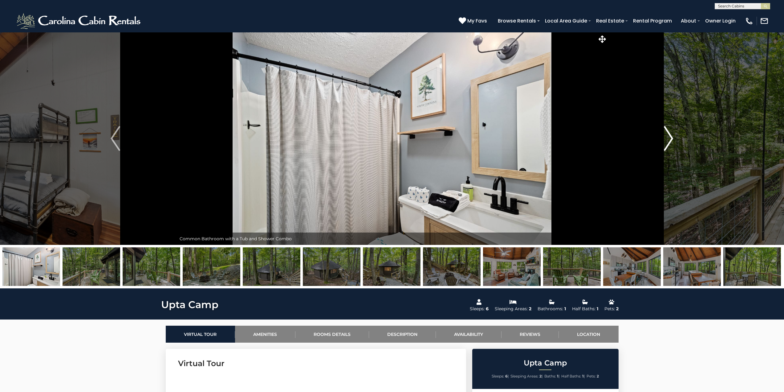
click at [669, 140] on img "Next" at bounding box center [668, 138] width 9 height 25
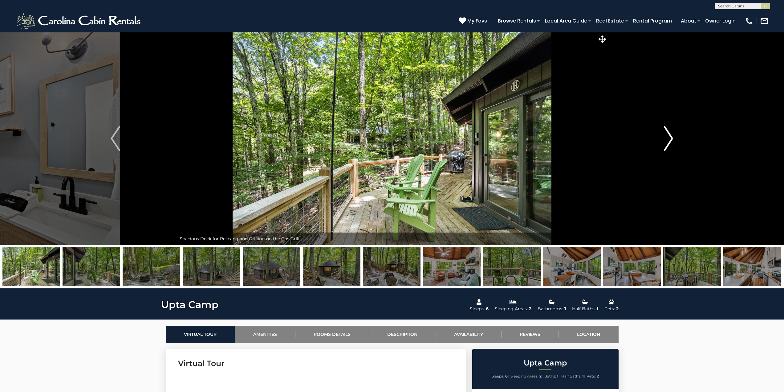
click at [669, 140] on img "Next" at bounding box center [668, 138] width 9 height 25
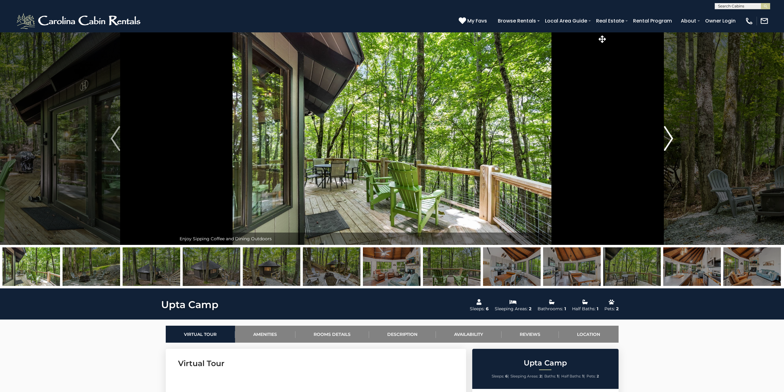
click at [669, 140] on img "Next" at bounding box center [668, 138] width 9 height 25
